Goal: Transaction & Acquisition: Purchase product/service

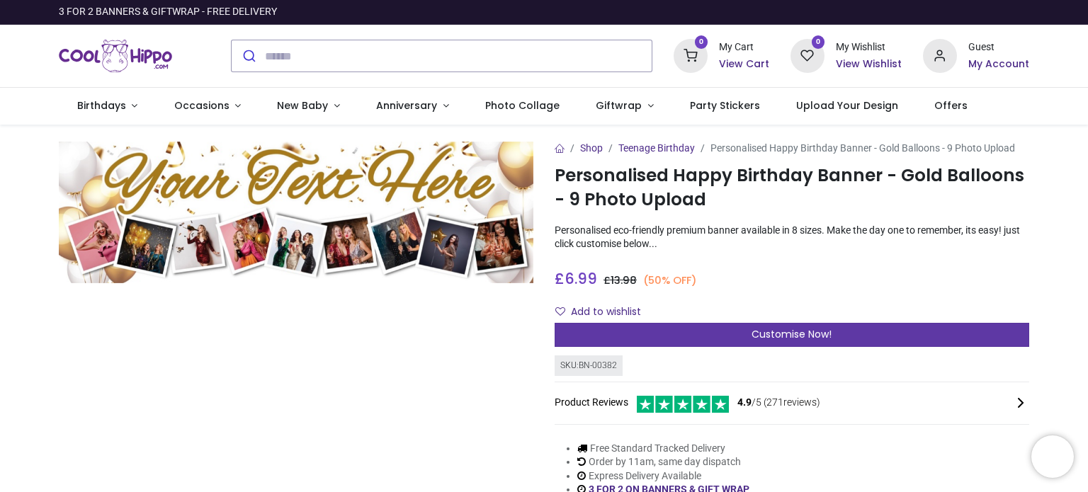
click at [801, 336] on span "Customise Now!" at bounding box center [791, 334] width 80 height 14
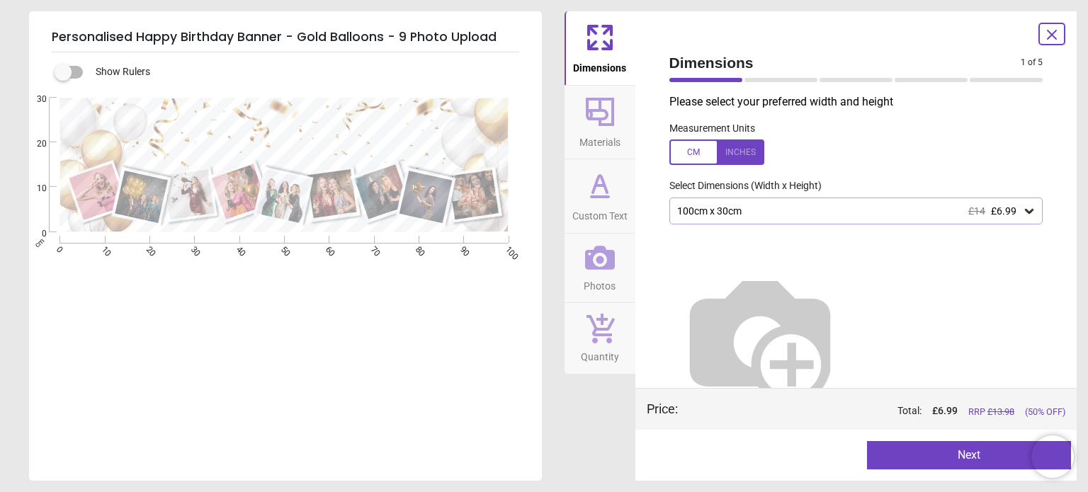
click at [851, 295] on img at bounding box center [759, 337] width 181 height 181
click at [1025, 205] on icon at bounding box center [1029, 211] width 14 height 14
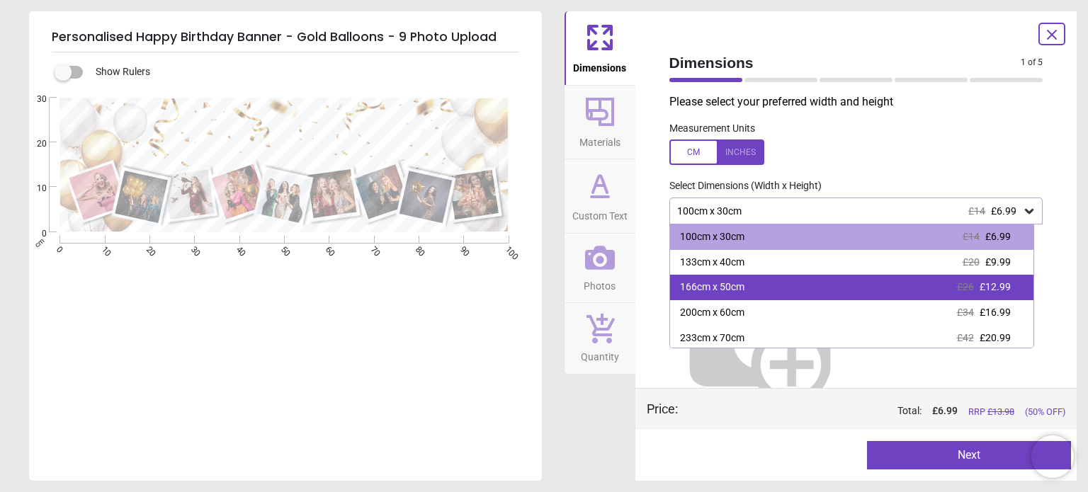
click at [788, 290] on div "166cm x 50cm £26 £12.99" at bounding box center [851, 287] width 363 height 25
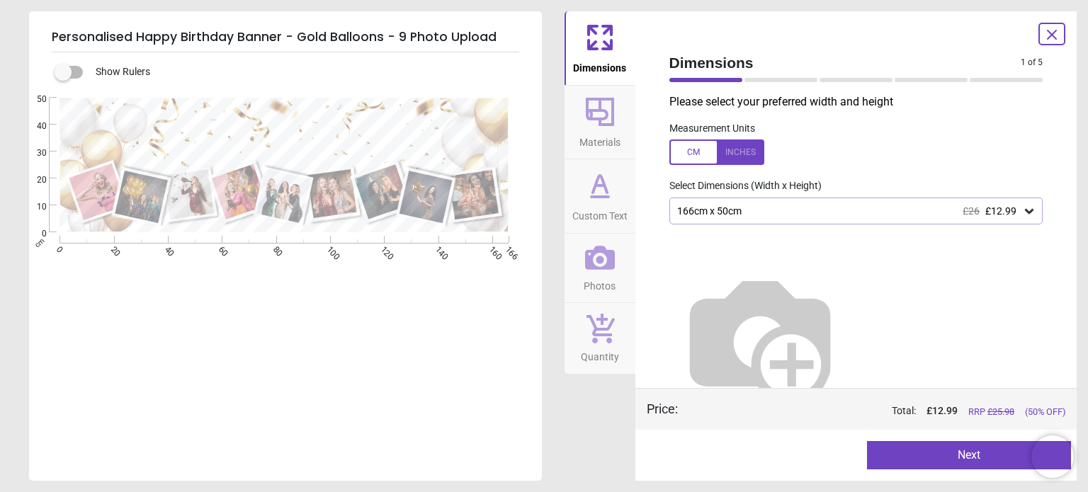
click at [835, 288] on img at bounding box center [759, 337] width 181 height 181
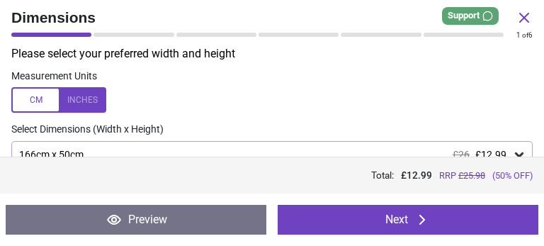
drag, startPoint x: 986, startPoint y: 6, endPoint x: 271, endPoint y: 69, distance: 718.1
click at [271, 69] on div "Measurement Units" at bounding box center [272, 91] width 544 height 47
drag, startPoint x: 490, startPoint y: 110, endPoint x: 302, endPoint y: 105, distance: 187.8
click at [302, 105] on label at bounding box center [271, 99] width 521 height 25
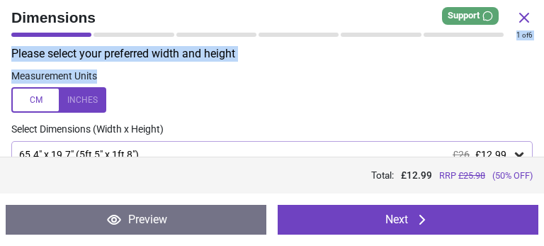
drag, startPoint x: 337, startPoint y: 44, endPoint x: 115, endPoint y: 68, distance: 223.0
click at [115, 68] on div "Dimensions 1 of 5 1 of 6 Please select your preferred width and height Measurem…" at bounding box center [272, 123] width 544 height 246
drag, startPoint x: 287, startPoint y: 114, endPoint x: 282, endPoint y: 45, distance: 68.9
click at [282, 45] on div "Dimensions 1 of 5 1 of 6 Please select your preferred width and height Measurem…" at bounding box center [272, 123] width 544 height 246
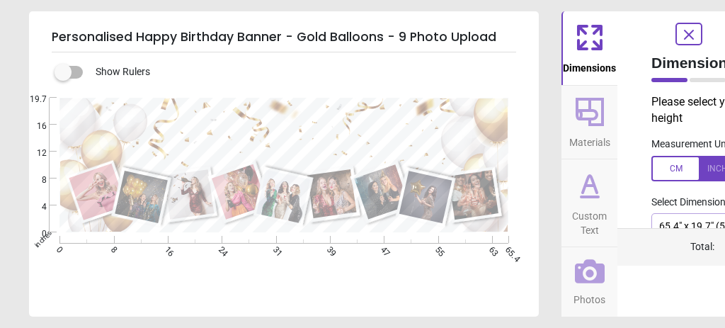
drag, startPoint x: 480, startPoint y: 1, endPoint x: 547, endPoint y: 205, distance: 214.1
click at [547, 205] on div "Personalised Happy Birthday Banner - Gold Balloons - 9 Photo Upload Show Rulers…" at bounding box center [362, 164] width 725 height 328
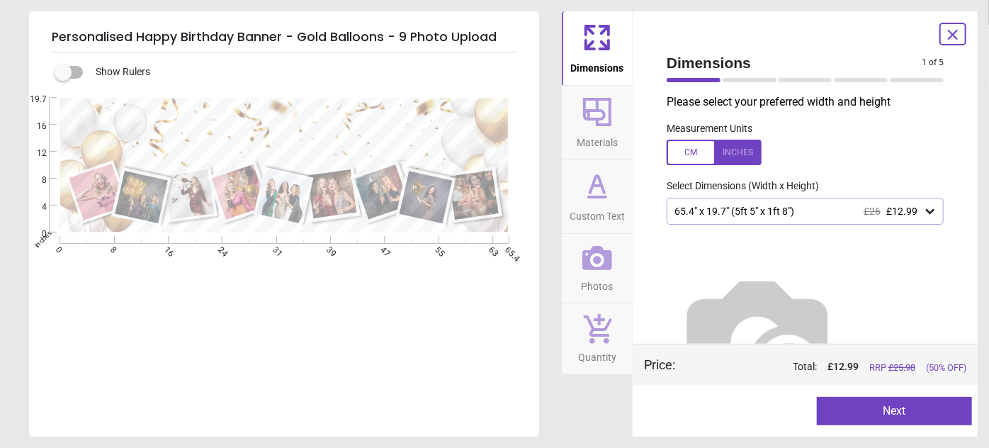
drag, startPoint x: 725, startPoint y: 4, endPoint x: 764, endPoint y: 171, distance: 171.8
click at [764, 171] on div "Please select your preferred width and height Measurement Units Select Dimensio…" at bounding box center [805, 218] width 300 height 249
drag, startPoint x: 925, startPoint y: 215, endPoint x: 919, endPoint y: 219, distance: 7.7
click at [919, 219] on div "65.4" x 19.7" (5ft 5" x 1ft 8") £26 £12.99" at bounding box center [804, 211] width 277 height 27
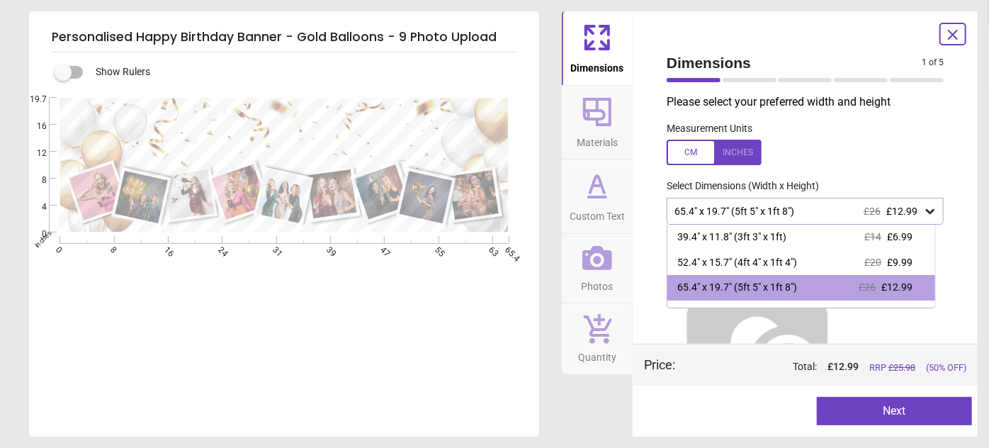
click at [766, 251] on div "52.4" x 15.7" (4ft 4" x 1ft 4") £20 £9.99" at bounding box center [801, 262] width 268 height 25
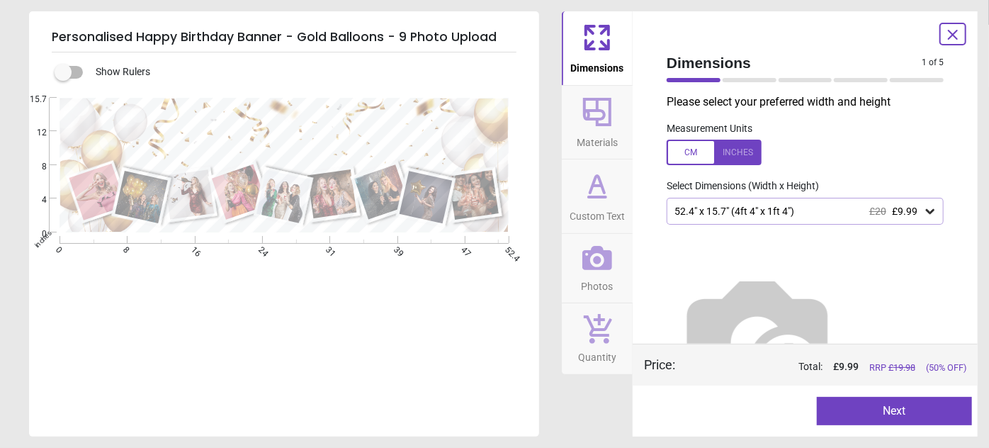
click at [962, 30] on div at bounding box center [952, 34] width 27 height 23
click at [956, 31] on icon at bounding box center [952, 34] width 8 height 8
